Goal: Transaction & Acquisition: Purchase product/service

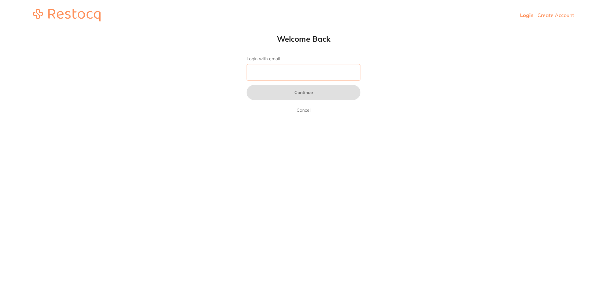
click at [275, 76] on input "Login with email" at bounding box center [303, 72] width 114 height 16
type input "[PERSON_NAME][EMAIL_ADDRESS][DOMAIN_NAME]"
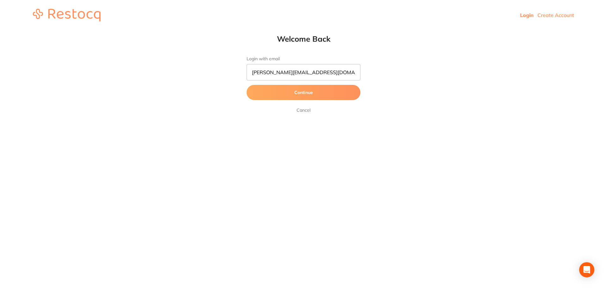
click at [301, 96] on button "Continue" at bounding box center [303, 92] width 114 height 15
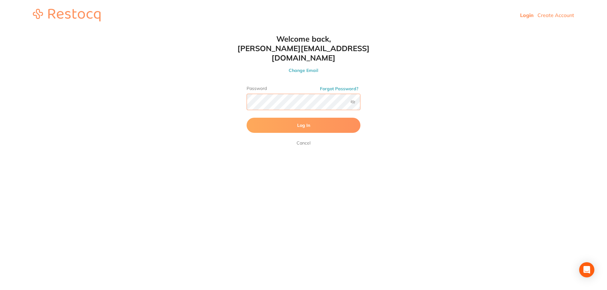
click at [246, 118] on button "Log In" at bounding box center [303, 125] width 114 height 15
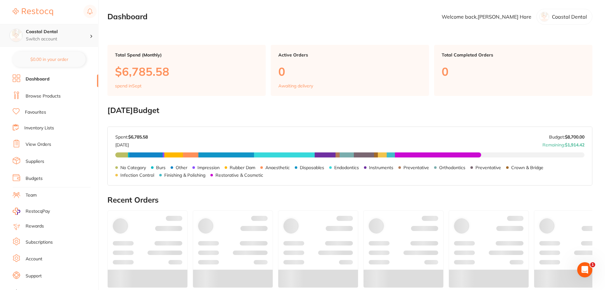
click at [56, 34] on h4 "Coastal Dental" at bounding box center [58, 32] width 64 height 6
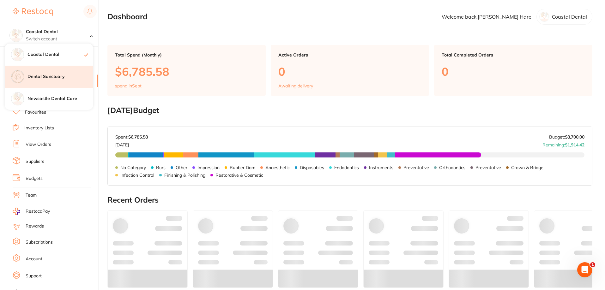
click at [46, 74] on h4 "Dental Sanctuary" at bounding box center [60, 77] width 66 height 6
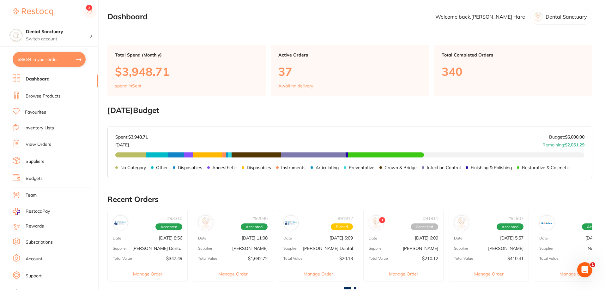
click at [40, 158] on li "Suppliers" at bounding box center [56, 161] width 86 height 9
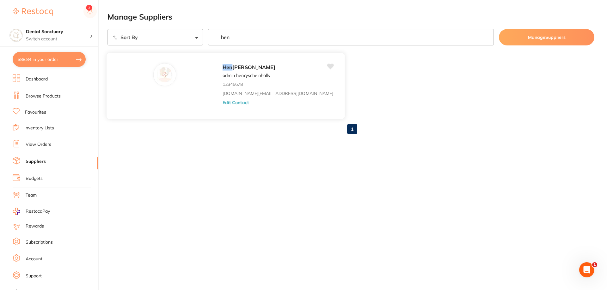
type input "hen"
click at [222, 105] on button "Edit Contact" at bounding box center [235, 102] width 26 height 5
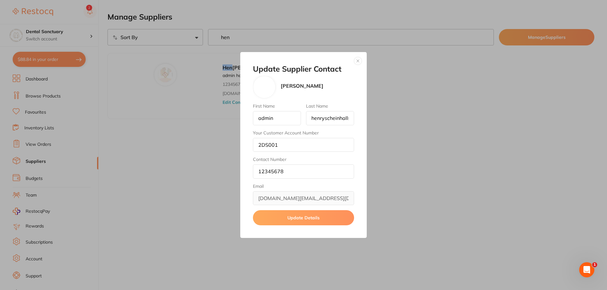
click at [361, 63] on button "button" at bounding box center [358, 61] width 8 height 8
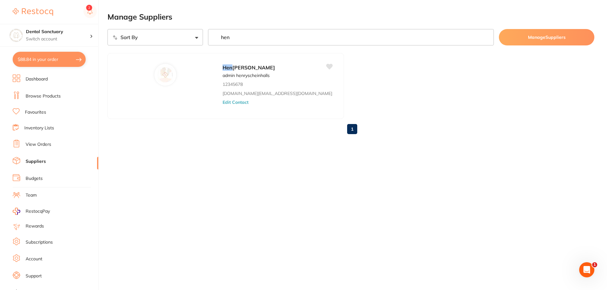
click at [60, 99] on link "Browse Products" at bounding box center [43, 96] width 35 height 6
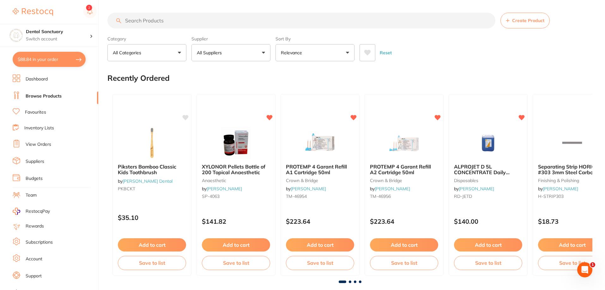
click at [167, 21] on input "search" at bounding box center [301, 21] width 388 height 16
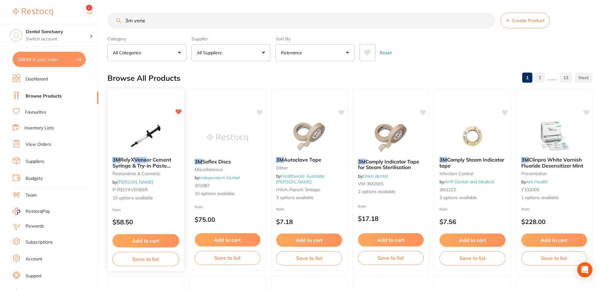
type input "3m vene"
click at [175, 149] on div at bounding box center [145, 136] width 77 height 32
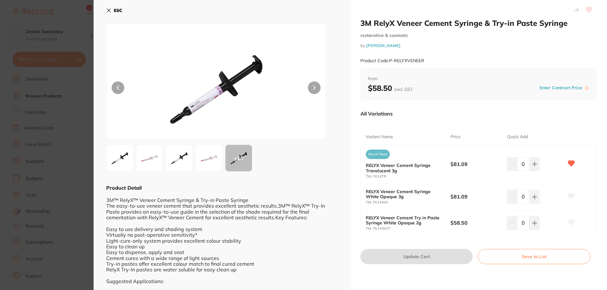
click at [108, 15] on button "ESC" at bounding box center [114, 10] width 16 height 11
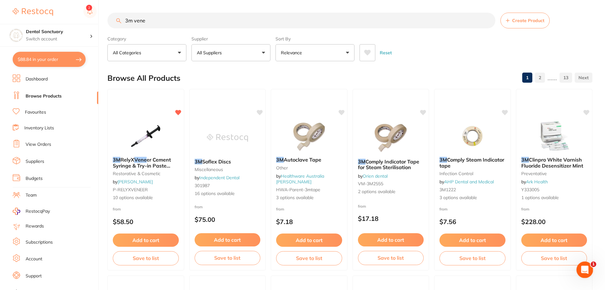
click at [581, 268] on icon "Open Intercom Messenger" at bounding box center [584, 269] width 10 height 10
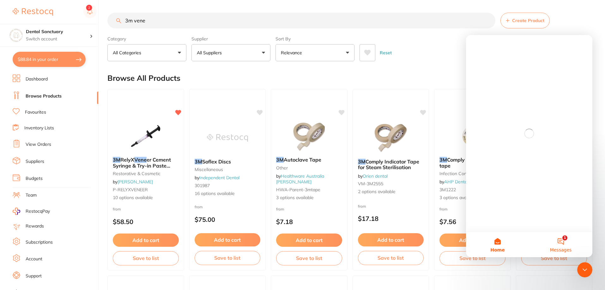
click at [563, 239] on button "1 Messages" at bounding box center [560, 244] width 63 height 25
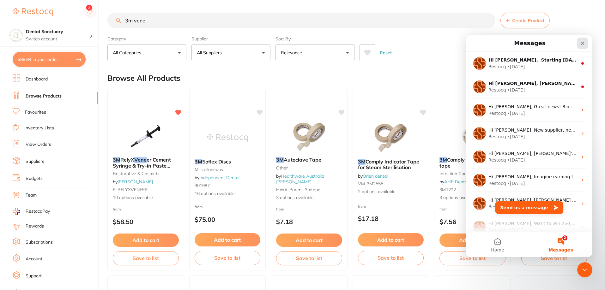
click at [584, 40] on div "Close" at bounding box center [582, 43] width 11 height 11
